Goal: Check status

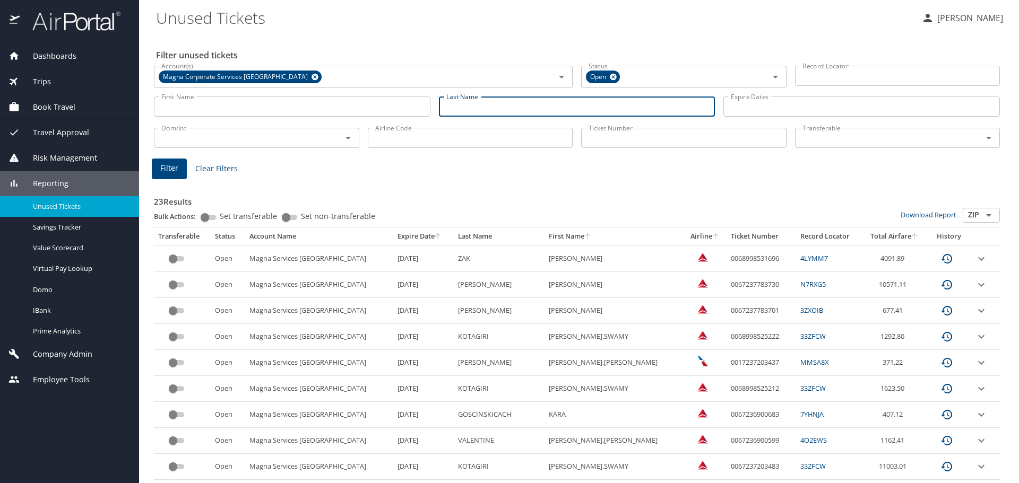
click at [463, 111] on input "Last Name" at bounding box center [577, 107] width 276 height 20
type input "reddy"
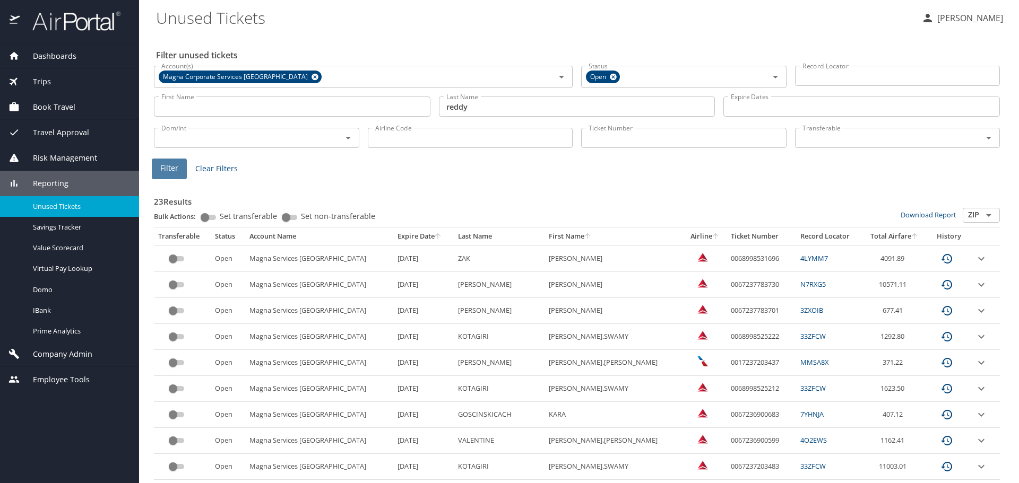
click at [177, 170] on span "Filter" at bounding box center [169, 168] width 18 height 13
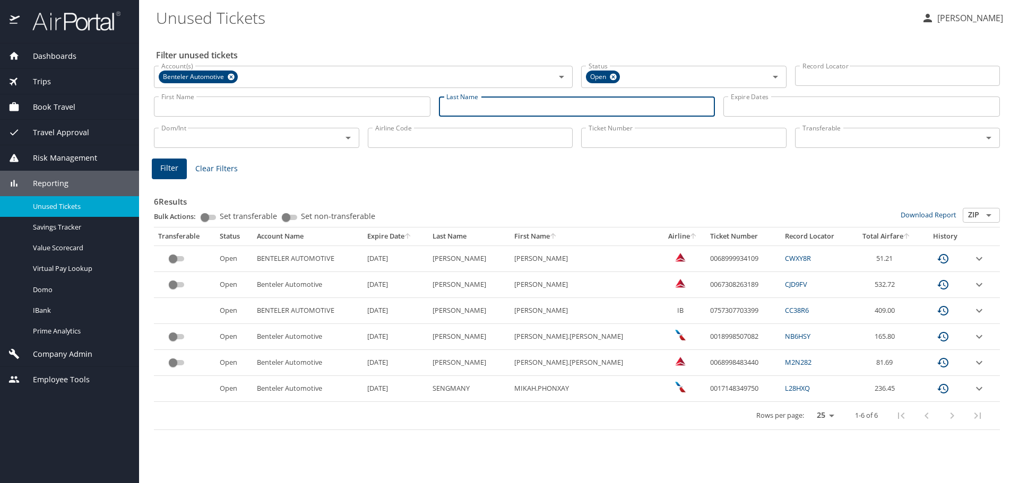
click at [465, 103] on input "Last Name" at bounding box center [577, 107] width 276 height 20
type input "[PERSON_NAME]"
click at [170, 171] on span "Filter" at bounding box center [169, 168] width 18 height 13
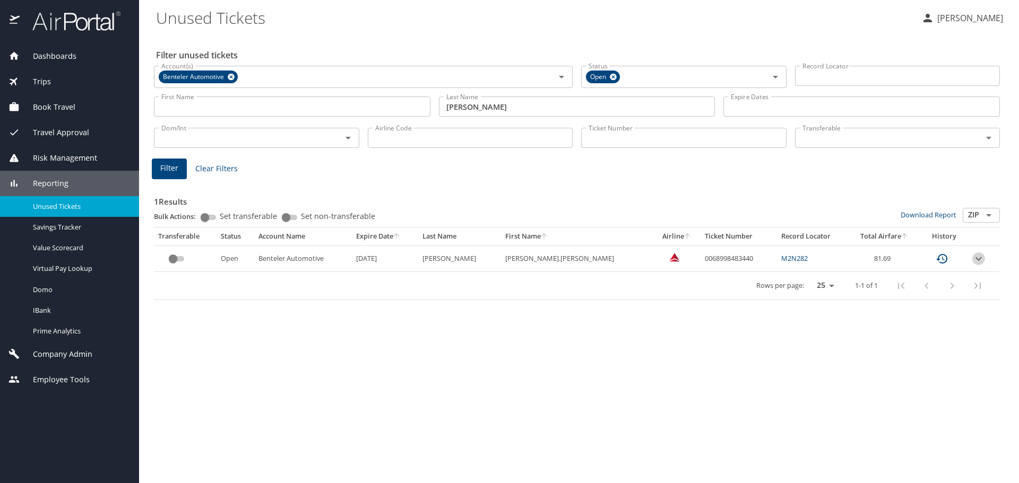
click at [972, 259] on icon "expand row" at bounding box center [978, 259] width 13 height 13
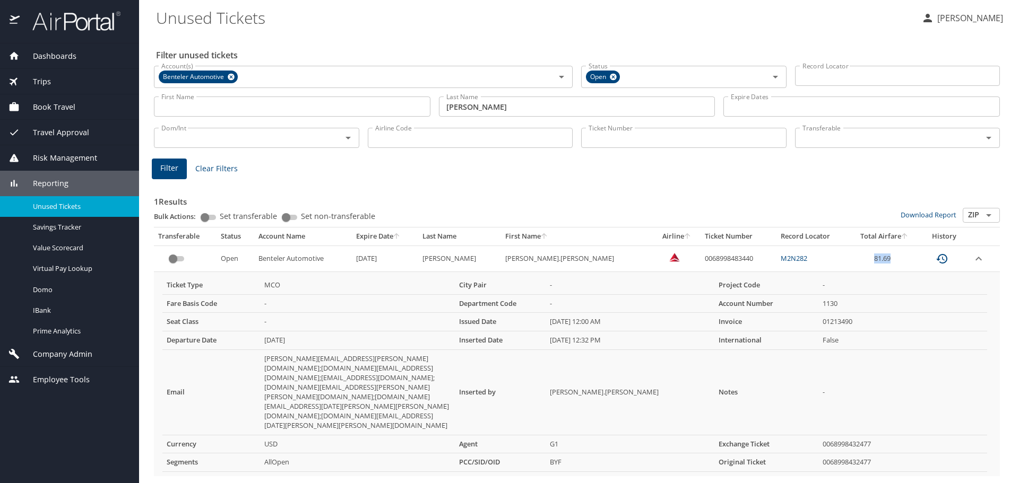
drag, startPoint x: 880, startPoint y: 256, endPoint x: 838, endPoint y: 255, distance: 41.9
click at [849, 255] on td "81.69" at bounding box center [884, 259] width 71 height 26
copy td "81.69"
drag, startPoint x: 725, startPoint y: 259, endPoint x: 647, endPoint y: 259, distance: 78.0
click at [647, 259] on tr "Open Benteler Automotive 1/28/2026 PERRY JASON.RYAN 0068998483440 M2N282 81.69" at bounding box center [577, 259] width 846 height 26
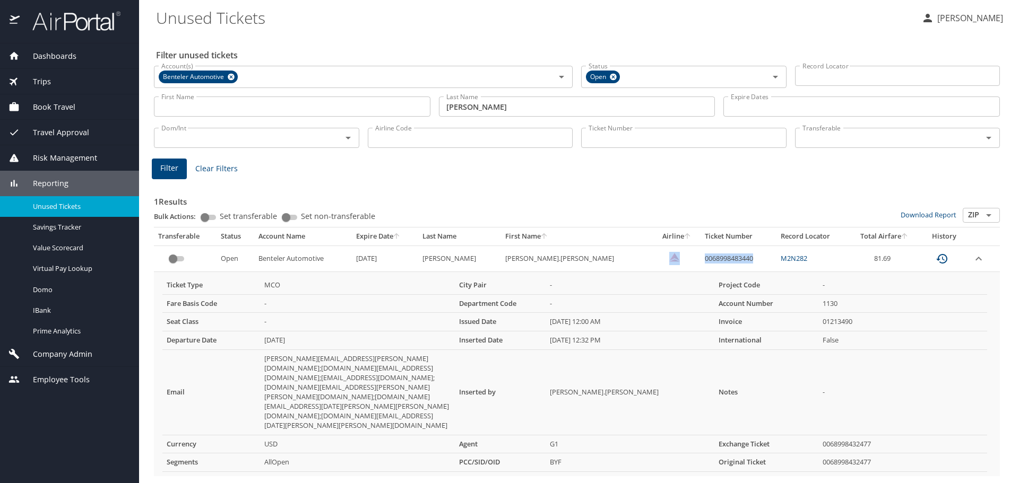
copy tr "0068998483440"
click at [710, 266] on td "0068998483440" at bounding box center [738, 259] width 76 height 26
drag, startPoint x: 710, startPoint y: 256, endPoint x: 658, endPoint y: 264, distance: 52.5
click at [700, 264] on td "0068998483440" at bounding box center [738, 259] width 76 height 26
copy td "0068998483440"
